Goal: Consume media (video, audio)

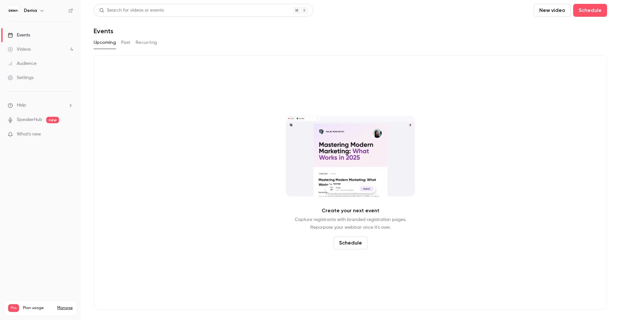
click at [27, 49] on div "Videos" at bounding box center [19, 49] width 23 height 6
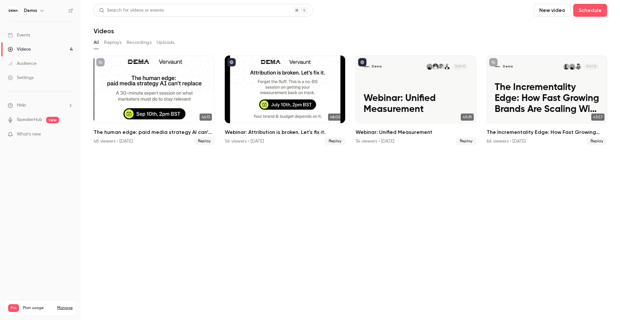
click at [114, 42] on button "Replays" at bounding box center [112, 42] width 17 height 10
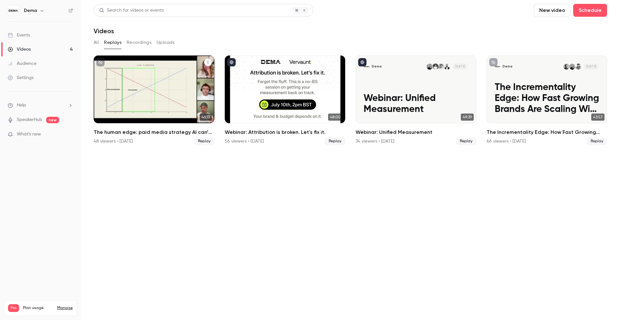
click at [154, 133] on h2 "The human edge: paid media strategy AI can’t replace" at bounding box center [154, 133] width 121 height 8
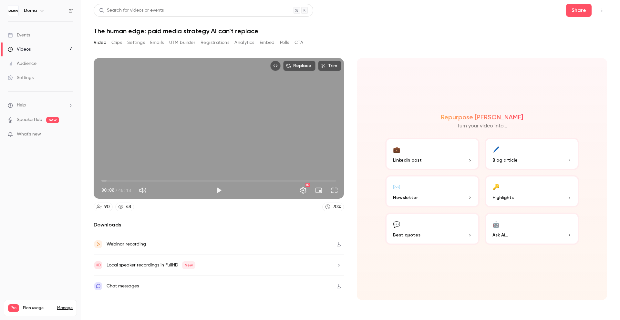
click at [243, 40] on button "Analytics" at bounding box center [244, 42] width 20 height 10
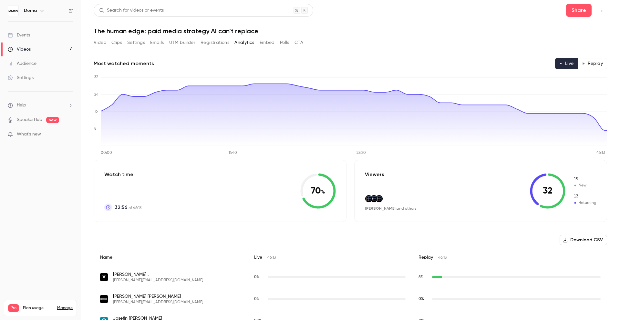
scroll to position [334, 0]
